Goal: Information Seeking & Learning: Learn about a topic

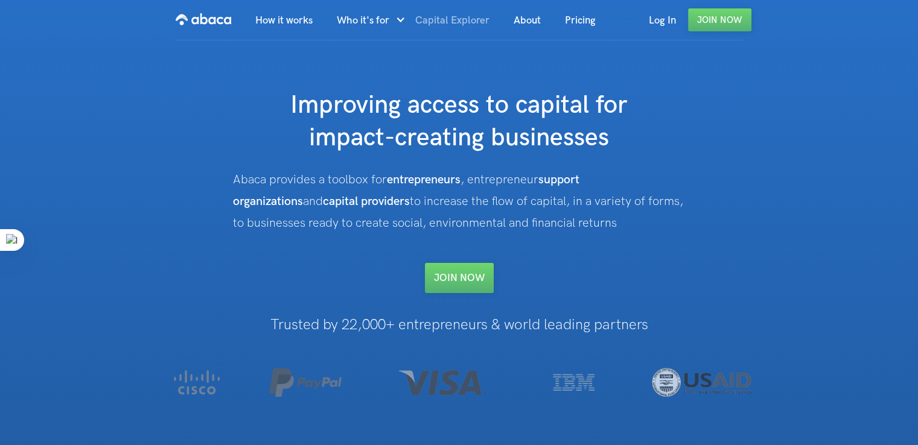
click at [456, 22] on link "Capital Explorer" at bounding box center [452, 20] width 98 height 41
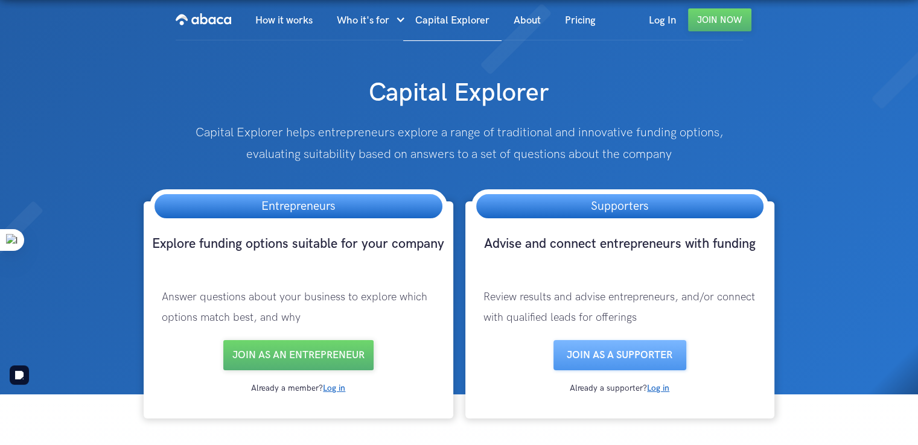
click at [359, 208] on div "Entrepreneurs" at bounding box center [298, 207] width 297 height 34
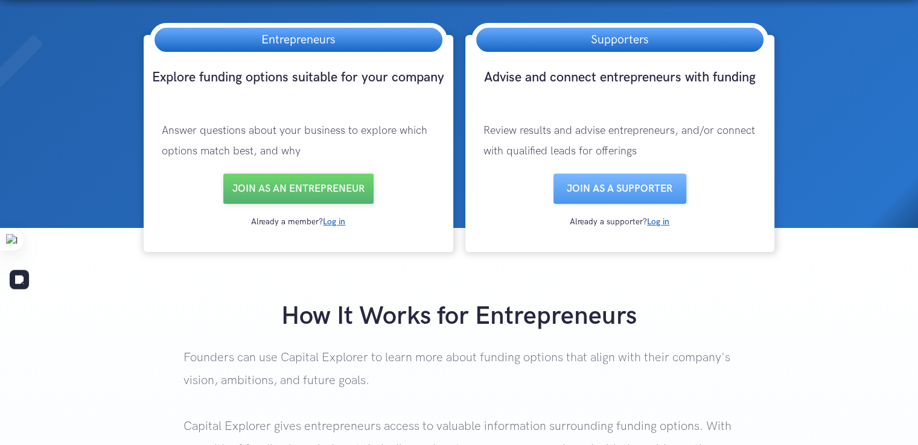
scroll to position [181, 0]
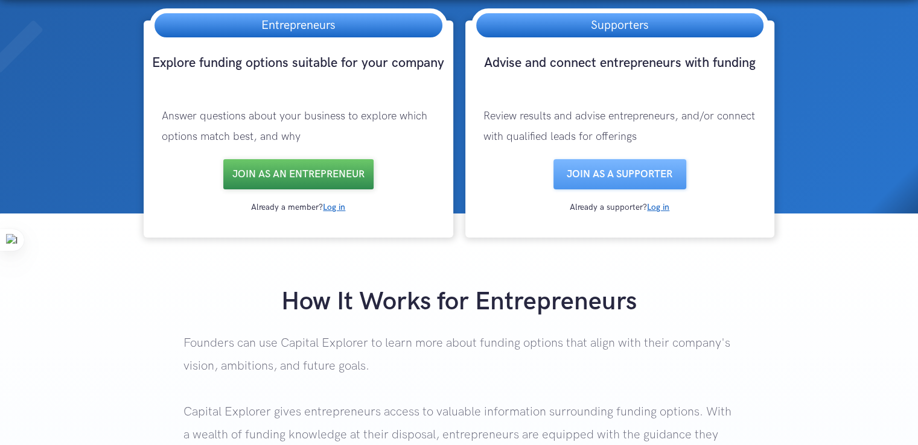
click at [307, 172] on link "Join as an entrepreneur" at bounding box center [298, 174] width 150 height 30
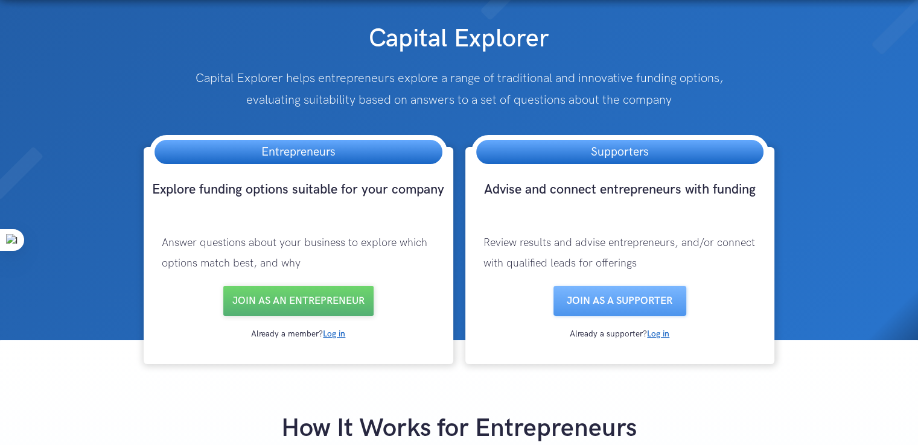
scroll to position [0, 0]
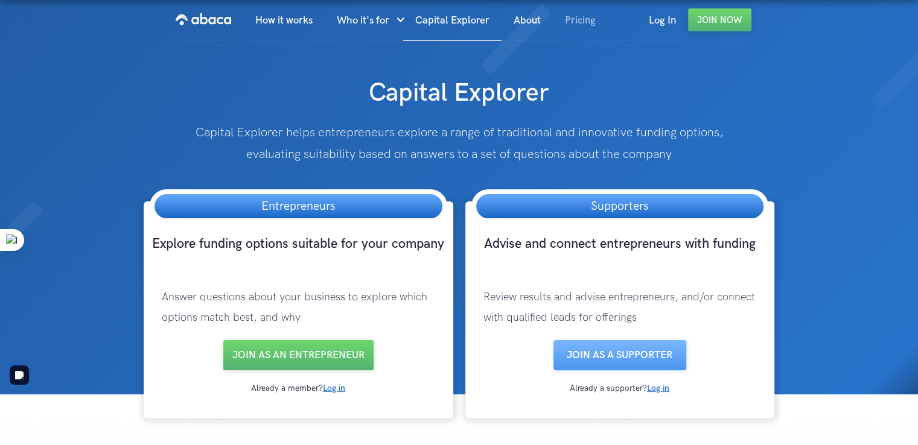
click at [561, 26] on link "Pricing" at bounding box center [580, 20] width 55 height 41
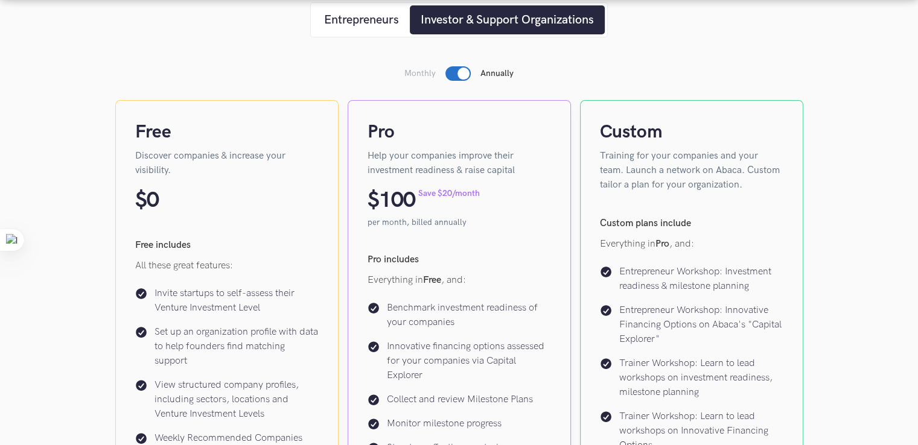
scroll to position [241, 0]
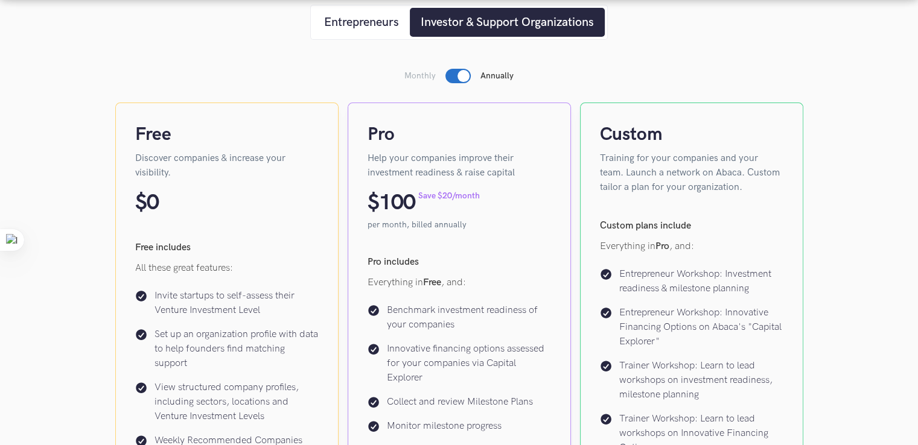
click at [461, 74] on div at bounding box center [464, 76] width 12 height 12
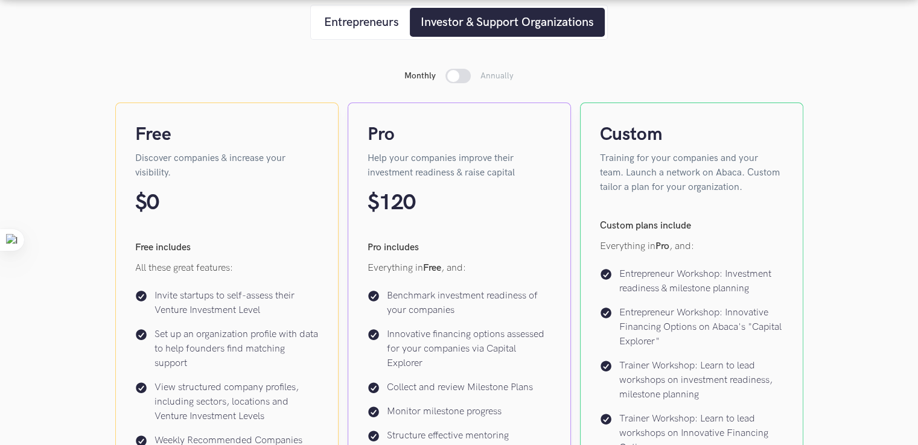
click at [461, 74] on div at bounding box center [457, 76] width 25 height 14
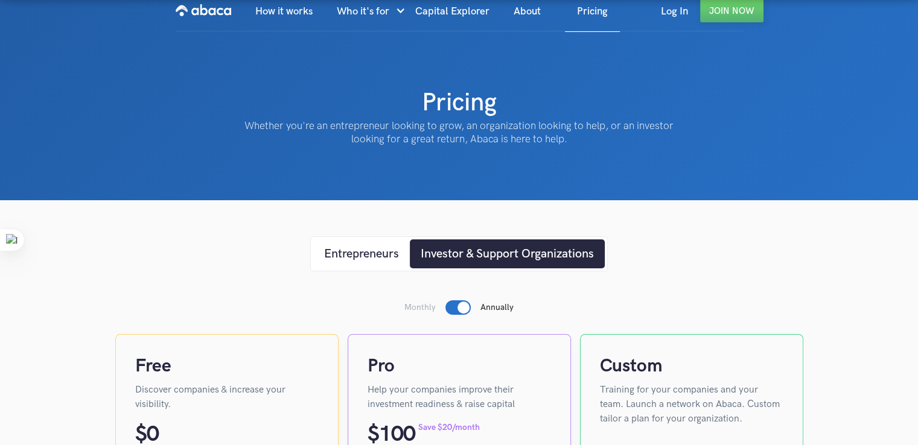
scroll to position [0, 0]
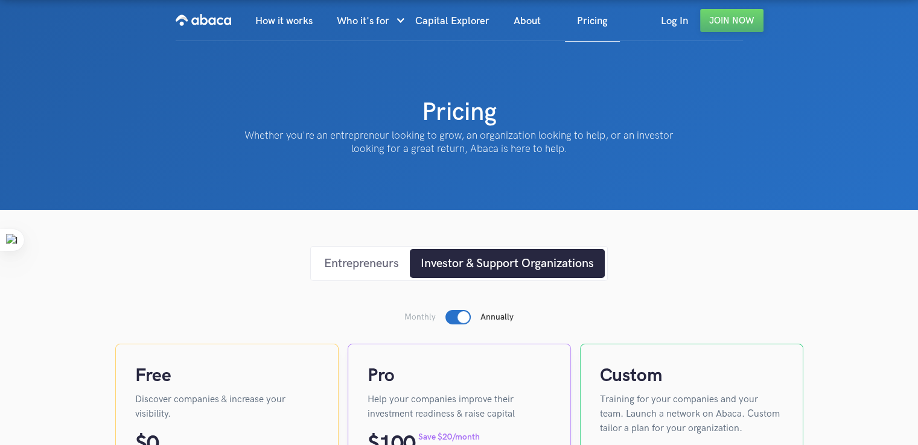
click at [369, 262] on div "Entrepreneurs" at bounding box center [361, 264] width 75 height 18
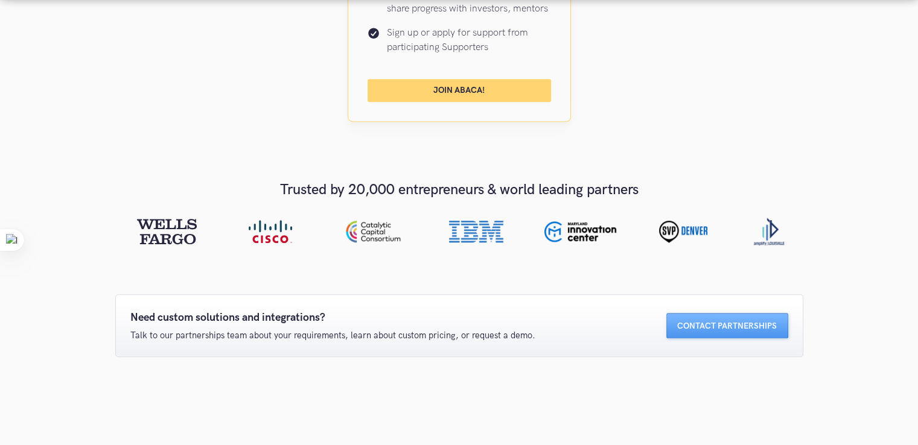
scroll to position [966, 0]
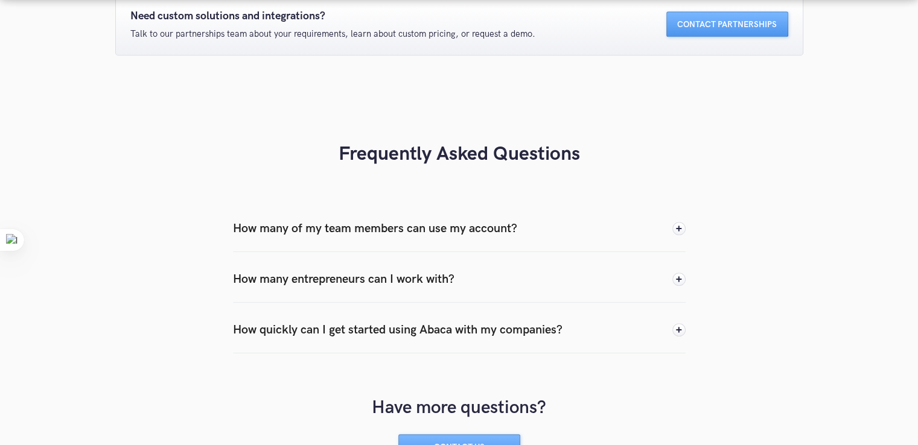
click at [652, 228] on div "How many of my team members can use my account?" at bounding box center [459, 228] width 453 height 47
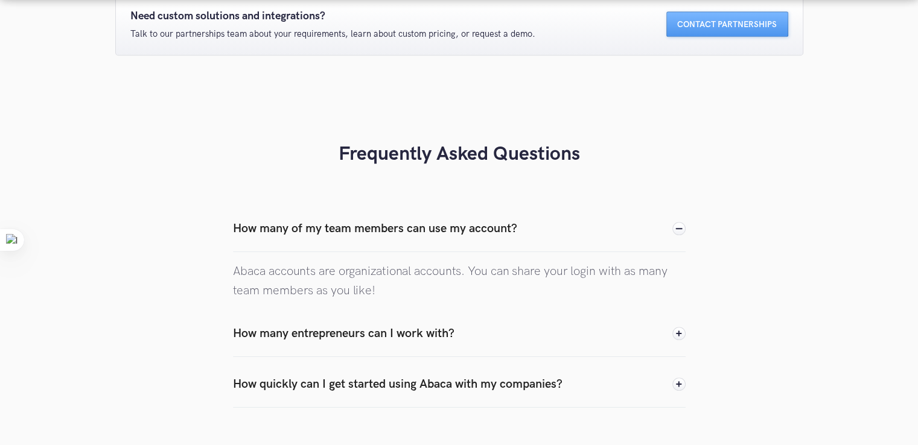
click at [633, 235] on div "How many of my team members can use my account?" at bounding box center [459, 228] width 453 height 47
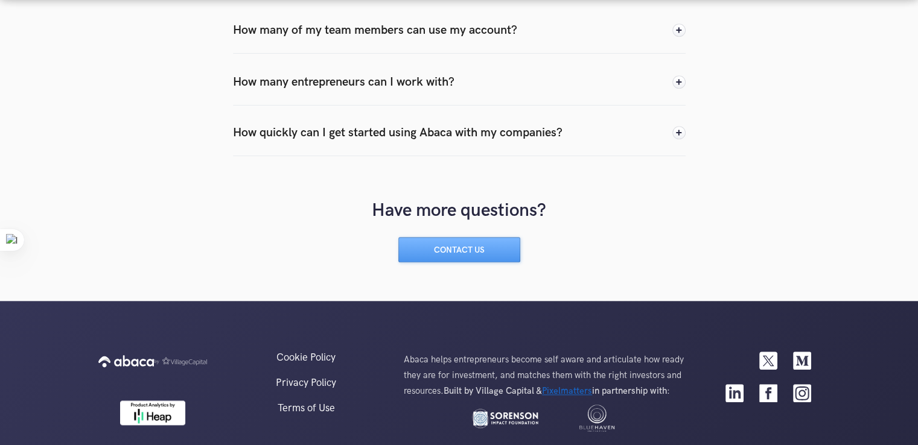
scroll to position [1195, 0]
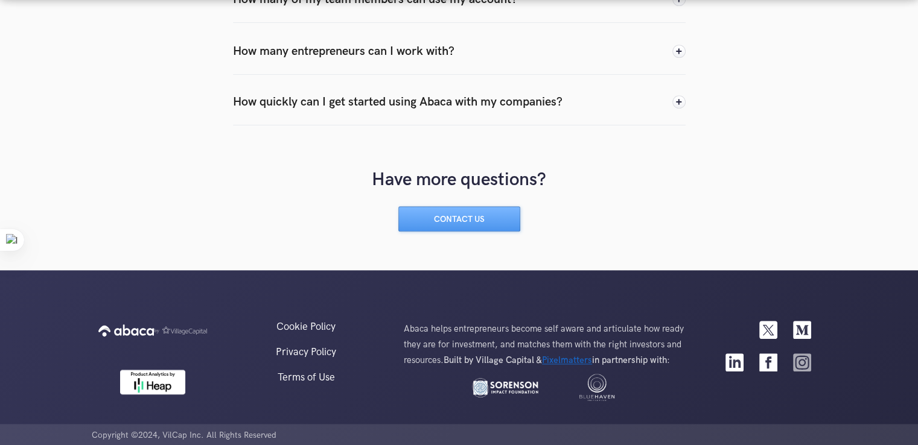
click at [802, 366] on img at bounding box center [802, 363] width 18 height 18
